Goal: Task Accomplishment & Management: Manage account settings

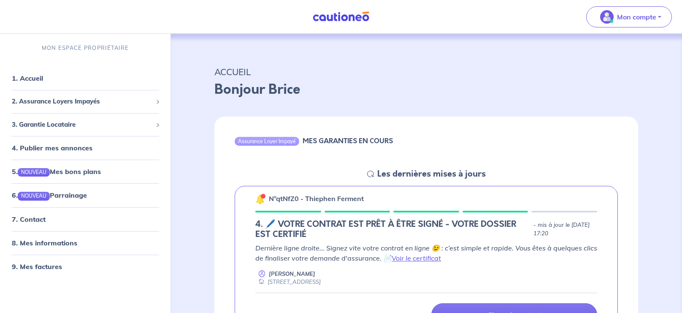
click at [643, 61] on div "ACCUEIL Bonjour Brice" at bounding box center [426, 80] width 464 height 52
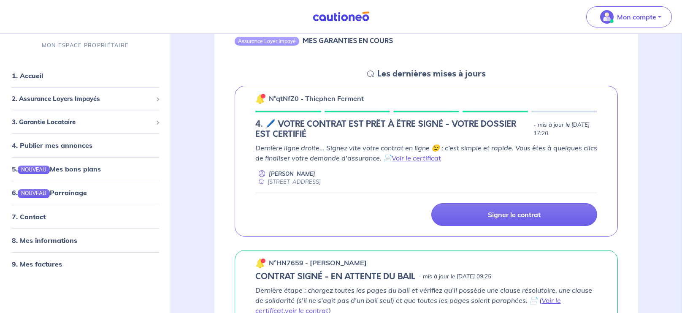
scroll to position [117, 0]
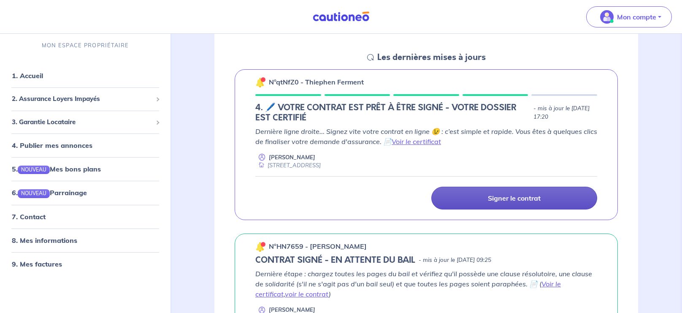
click at [509, 201] on p "Signer le contrat" at bounding box center [514, 198] width 53 height 8
click at [492, 201] on p "Signer le contrat" at bounding box center [514, 198] width 53 height 8
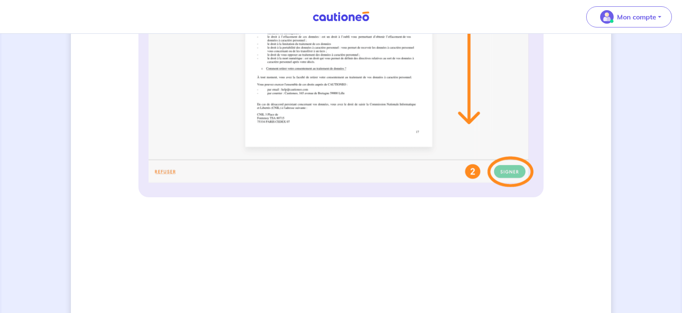
scroll to position [393, 0]
click at [623, 158] on div "3 Informations bail Informations propriétaire Paiement signature Signature de v…" at bounding box center [341, 151] width 682 height 1023
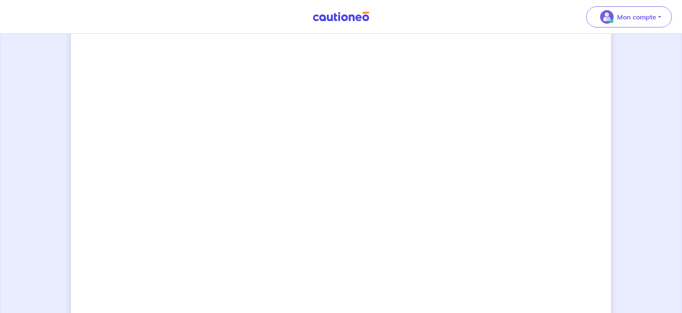
scroll to position [577, 0]
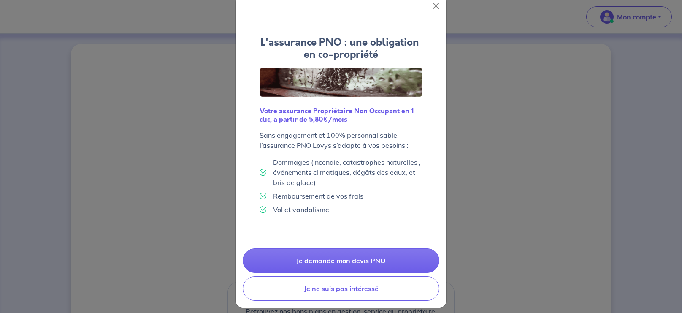
scroll to position [22, 0]
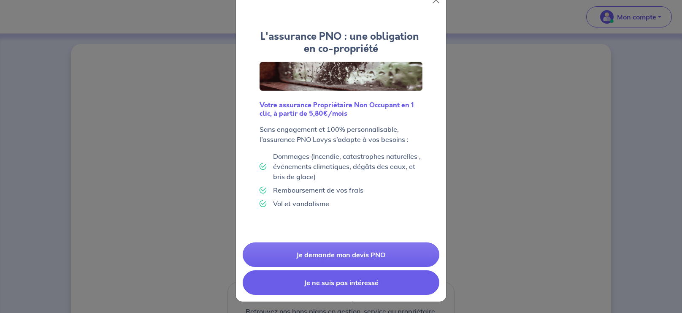
click at [358, 285] on button "Je ne suis pas intéressé" at bounding box center [341, 282] width 197 height 24
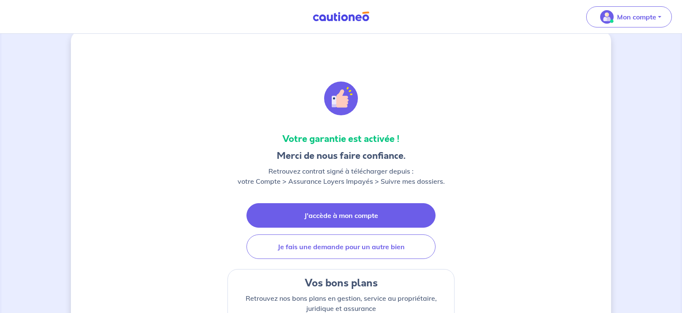
scroll to position [0, 0]
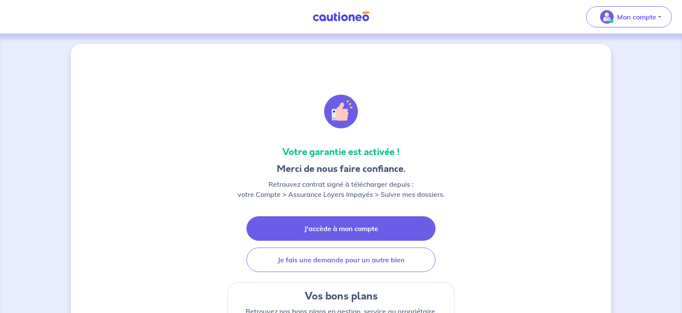
click at [342, 226] on link "J'accède à mon compte" at bounding box center [341, 228] width 189 height 24
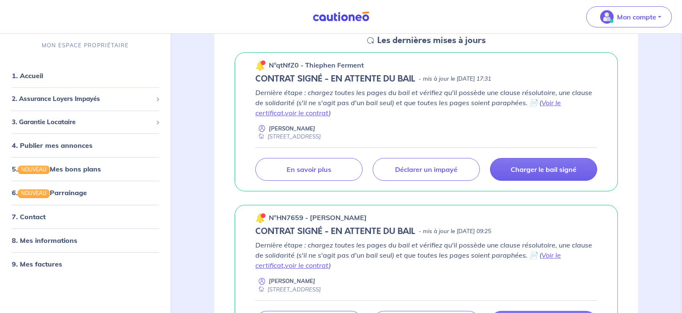
scroll to position [150, 0]
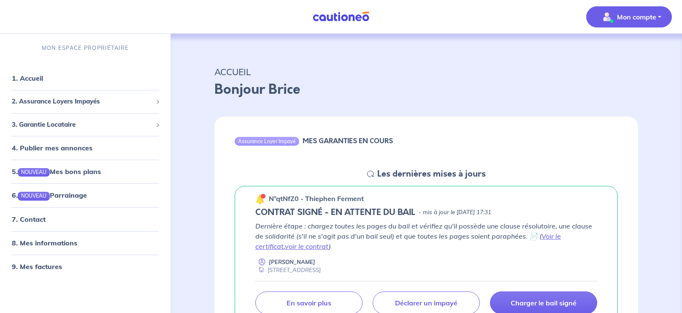
click at [648, 19] on p "Mon compte" at bounding box center [636, 17] width 39 height 10
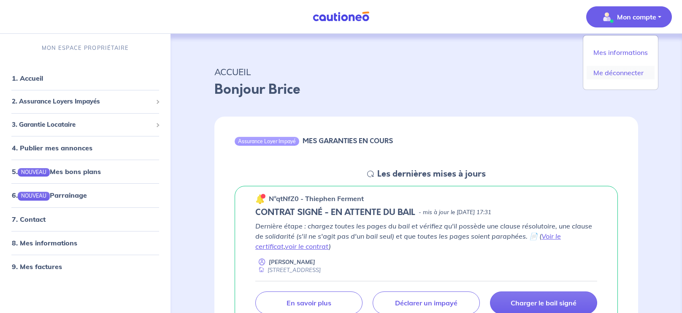
click at [631, 74] on link "Me déconnecter" at bounding box center [621, 73] width 68 height 14
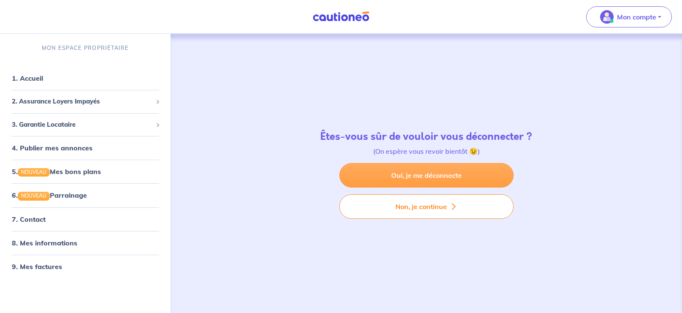
click at [421, 173] on link "Oui, je me déconnecte" at bounding box center [426, 175] width 174 height 24
